Goal: Share content

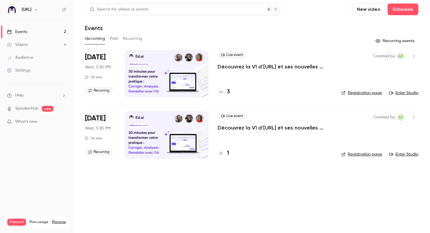
click at [113, 37] on button "Past" at bounding box center [114, 38] width 8 height 9
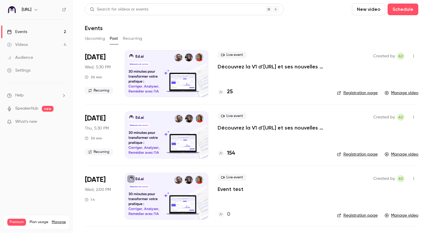
click at [228, 90] on h4 "25" at bounding box center [230, 92] width 6 height 8
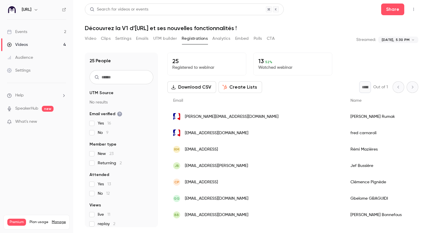
click at [20, 33] on div "Events" at bounding box center [17, 32] width 20 height 6
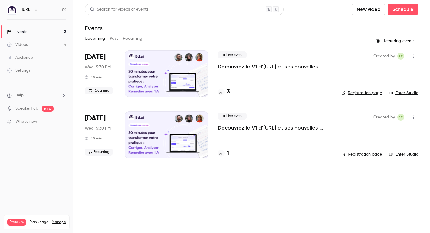
click at [105, 73] on div "[DATE] Wed, 5:30 PM 30 min Recurring" at bounding box center [100, 73] width 31 height 47
click at [104, 59] on span "[DATE]" at bounding box center [95, 57] width 21 height 9
click at [161, 61] on div at bounding box center [166, 73] width 83 height 47
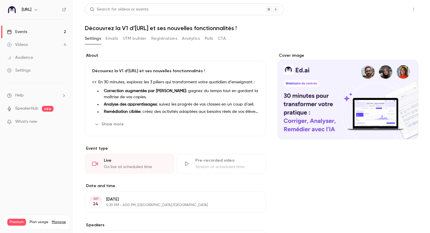
click at [391, 9] on button "Share" at bounding box center [392, 10] width 23 height 12
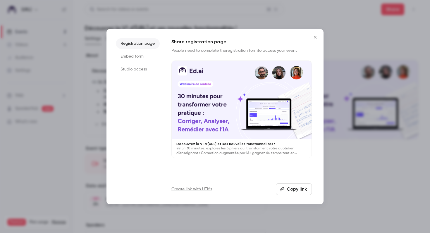
click at [297, 189] on button "Copy link" at bounding box center [294, 190] width 36 height 12
